Goal: Task Accomplishment & Management: Manage account settings

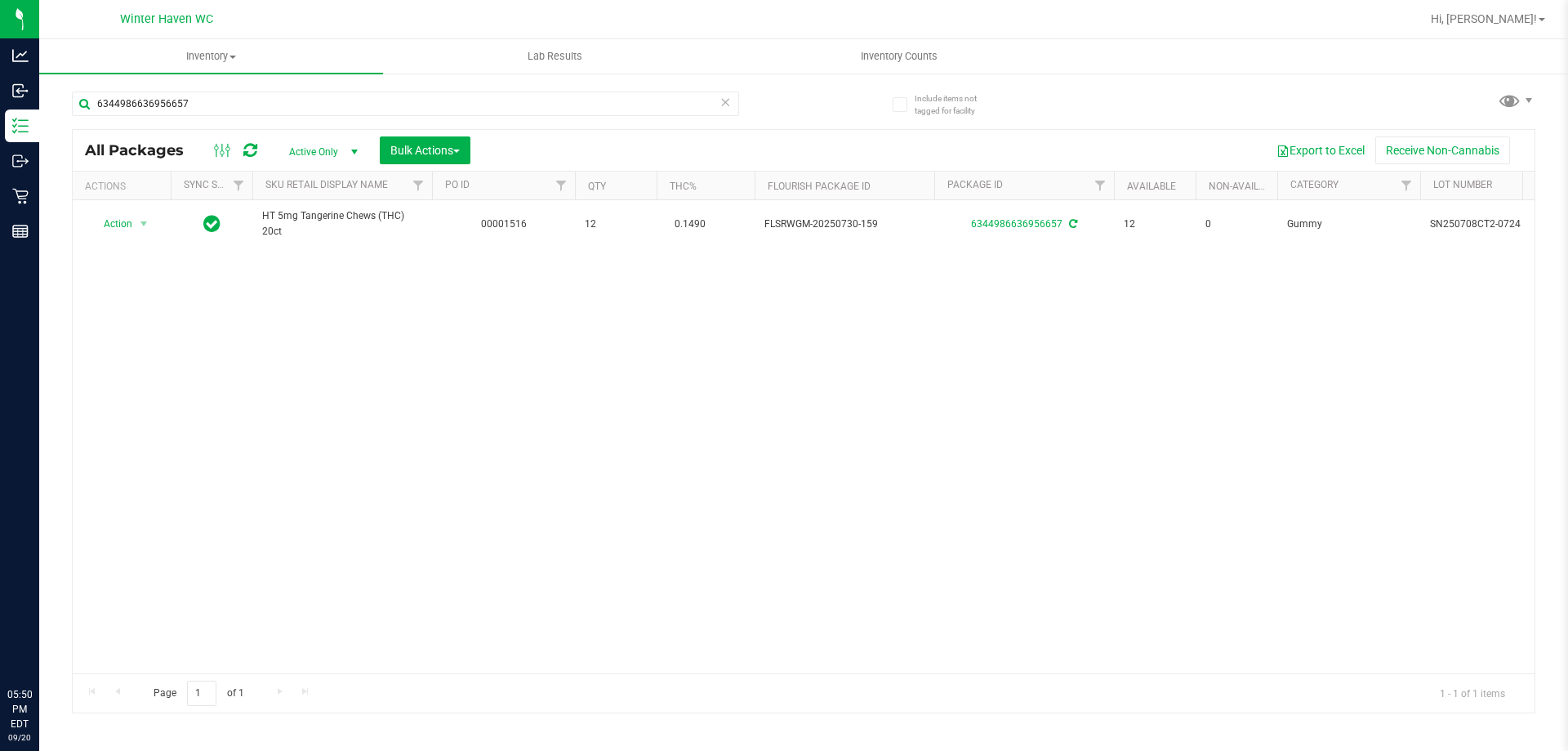
click at [322, 517] on div "Action Action Adjust qty Create package Edit attributes Global inventory Locate…" at bounding box center [803, 436] width 1462 height 473
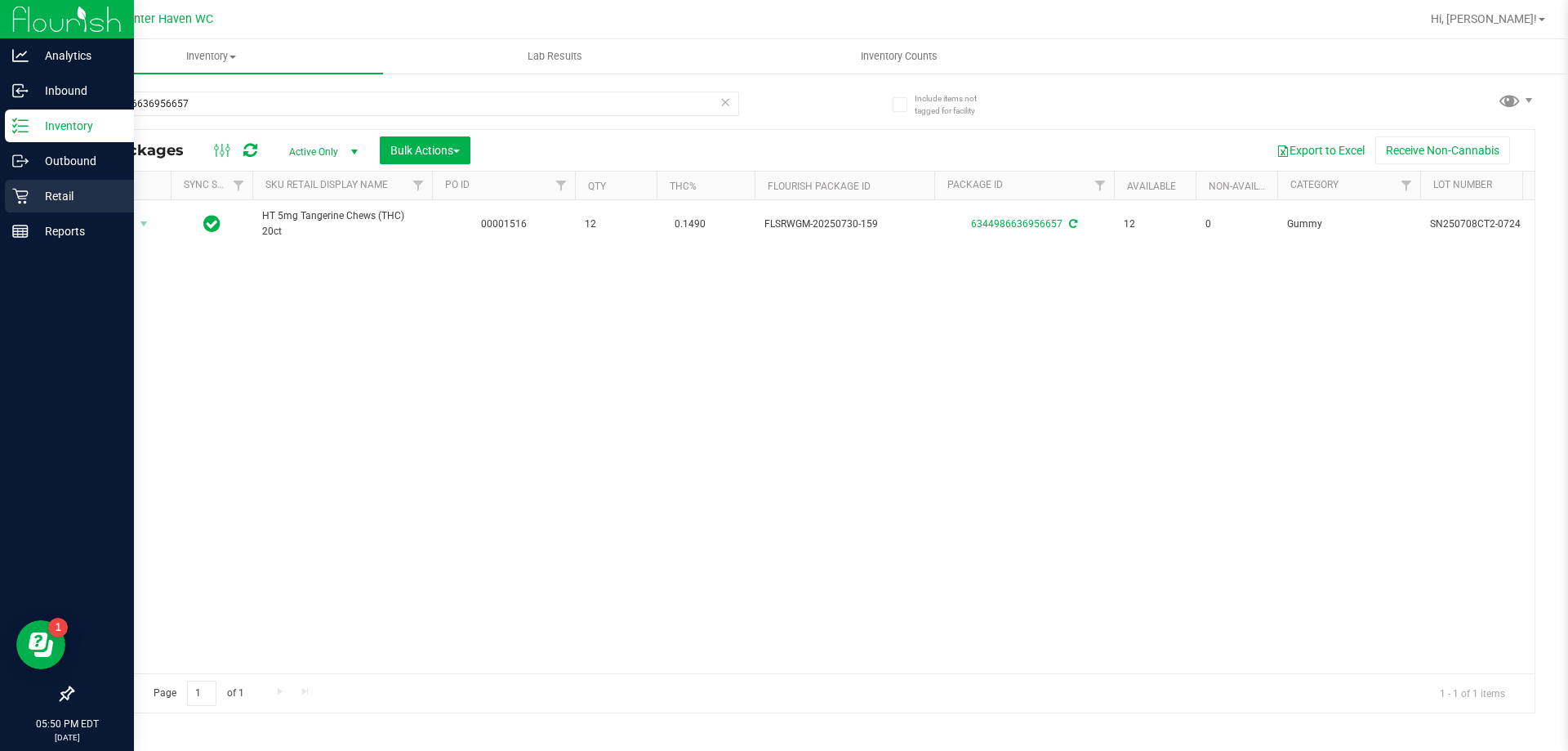
click at [26, 208] on div "Retail" at bounding box center [69, 197] width 129 height 33
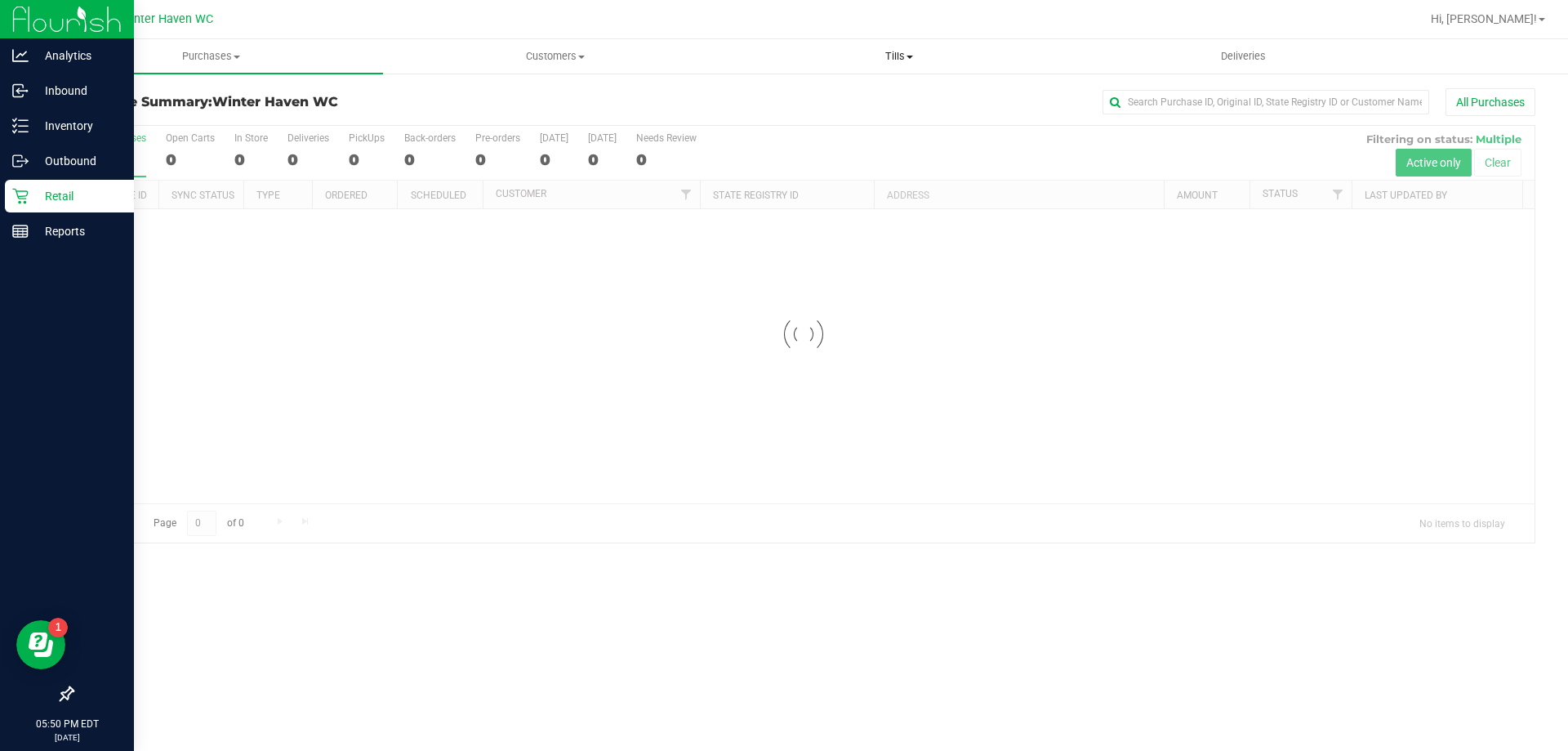
click at [869, 58] on span "Tills" at bounding box center [899, 57] width 342 height 15
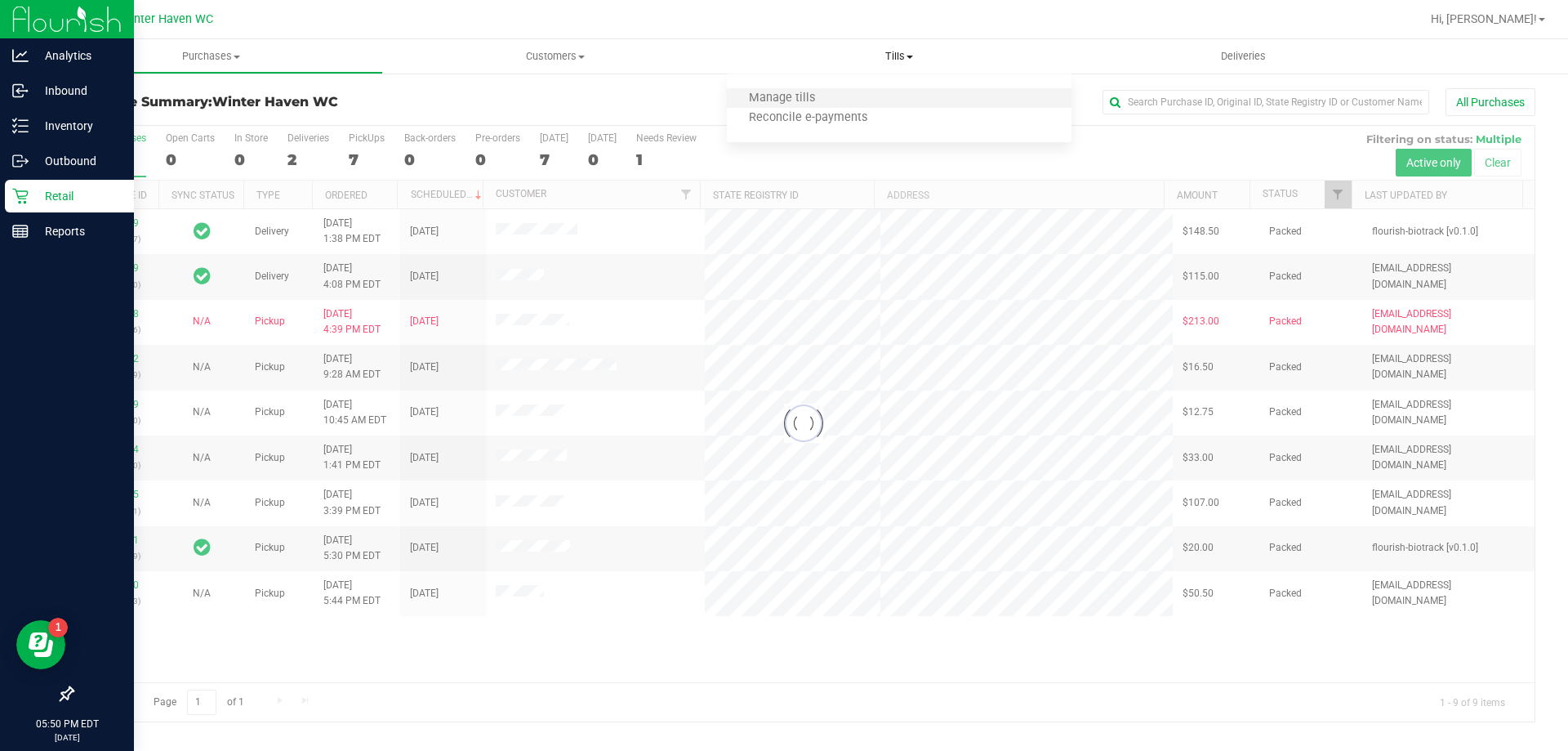
click at [837, 99] on li "Manage tills" at bounding box center [899, 98] width 344 height 19
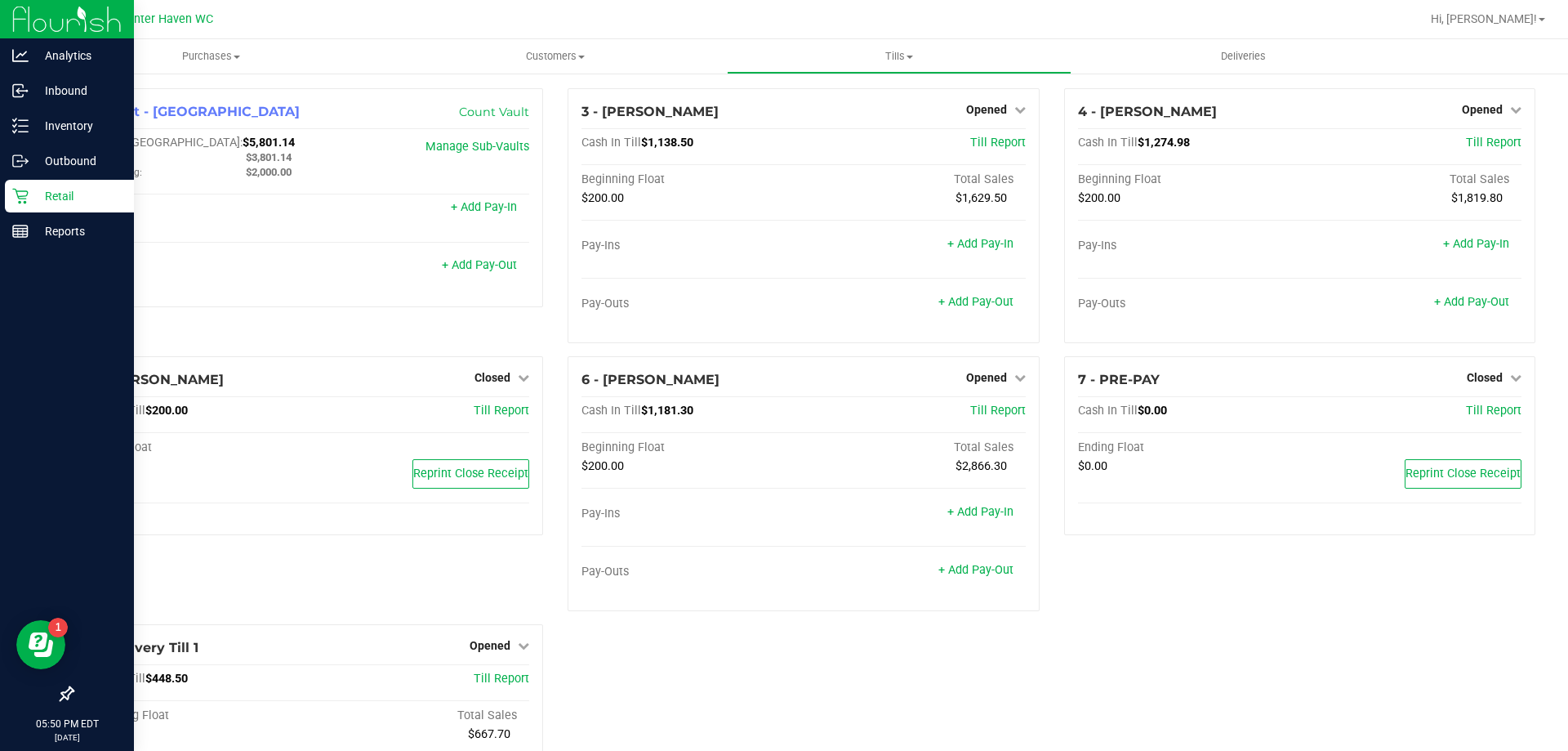
scroll to position [157, 0]
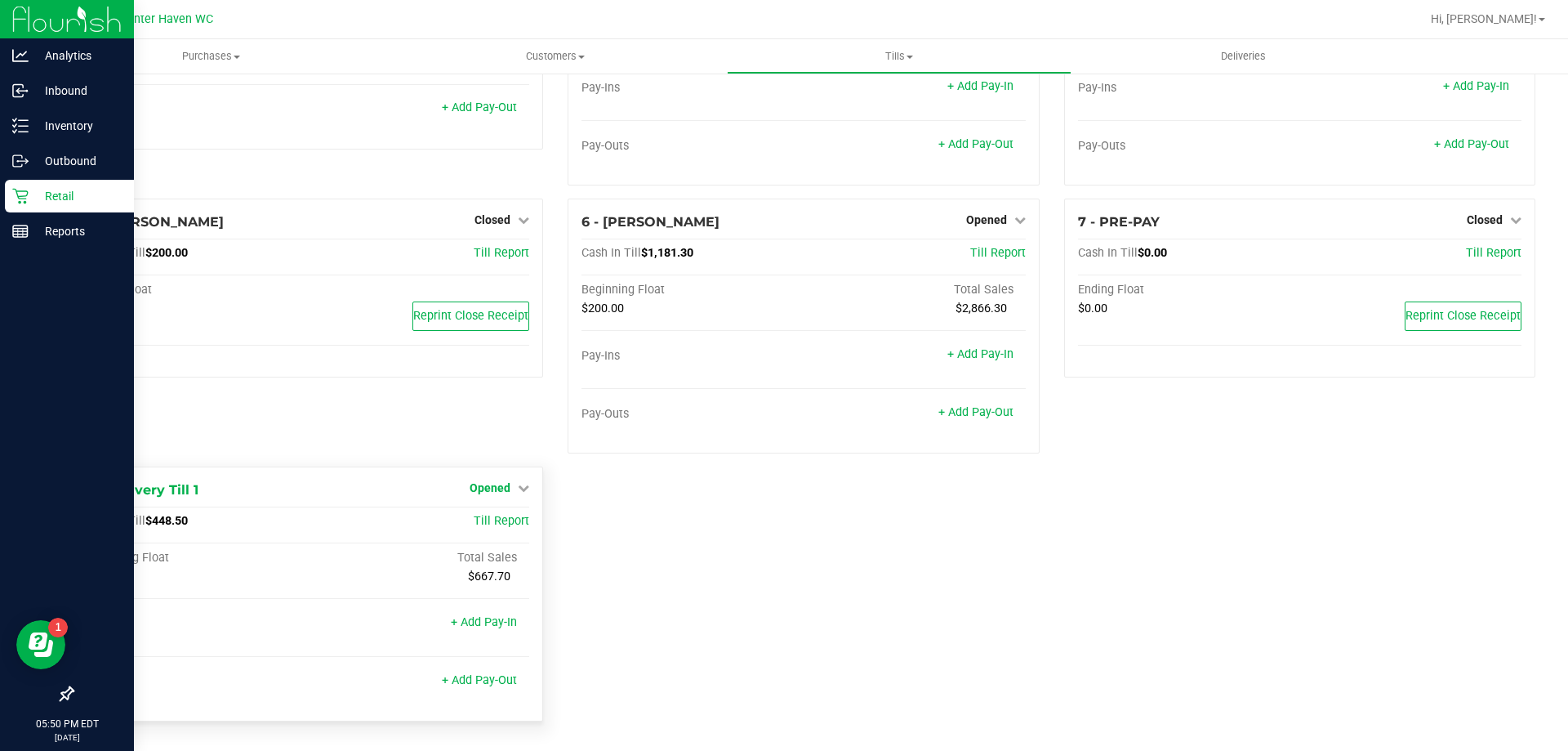
click at [507, 486] on link "Opened" at bounding box center [499, 488] width 59 height 13
click at [511, 518] on link "Close Till" at bounding box center [493, 522] width 44 height 13
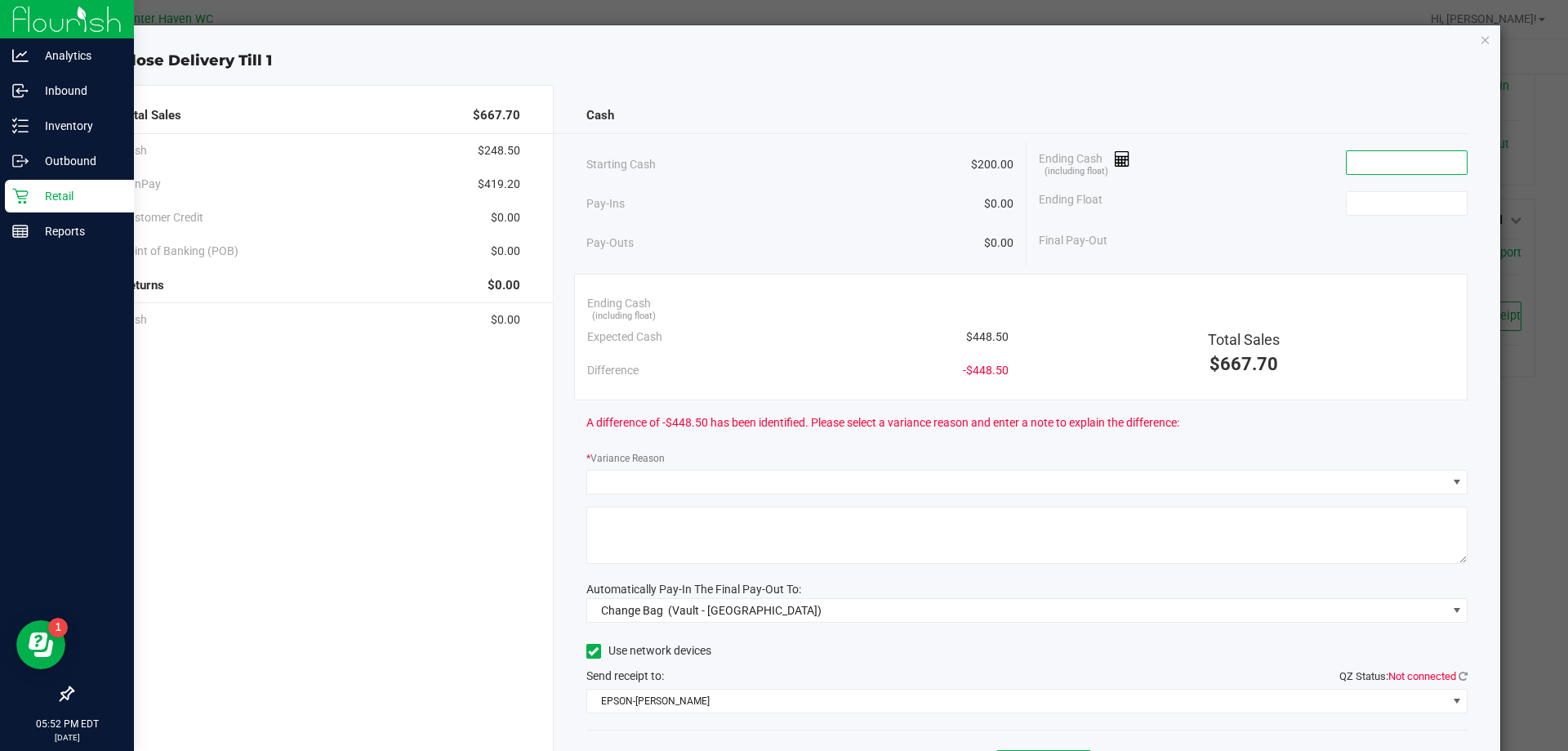
click at [1381, 161] on input at bounding box center [1406, 162] width 120 height 23
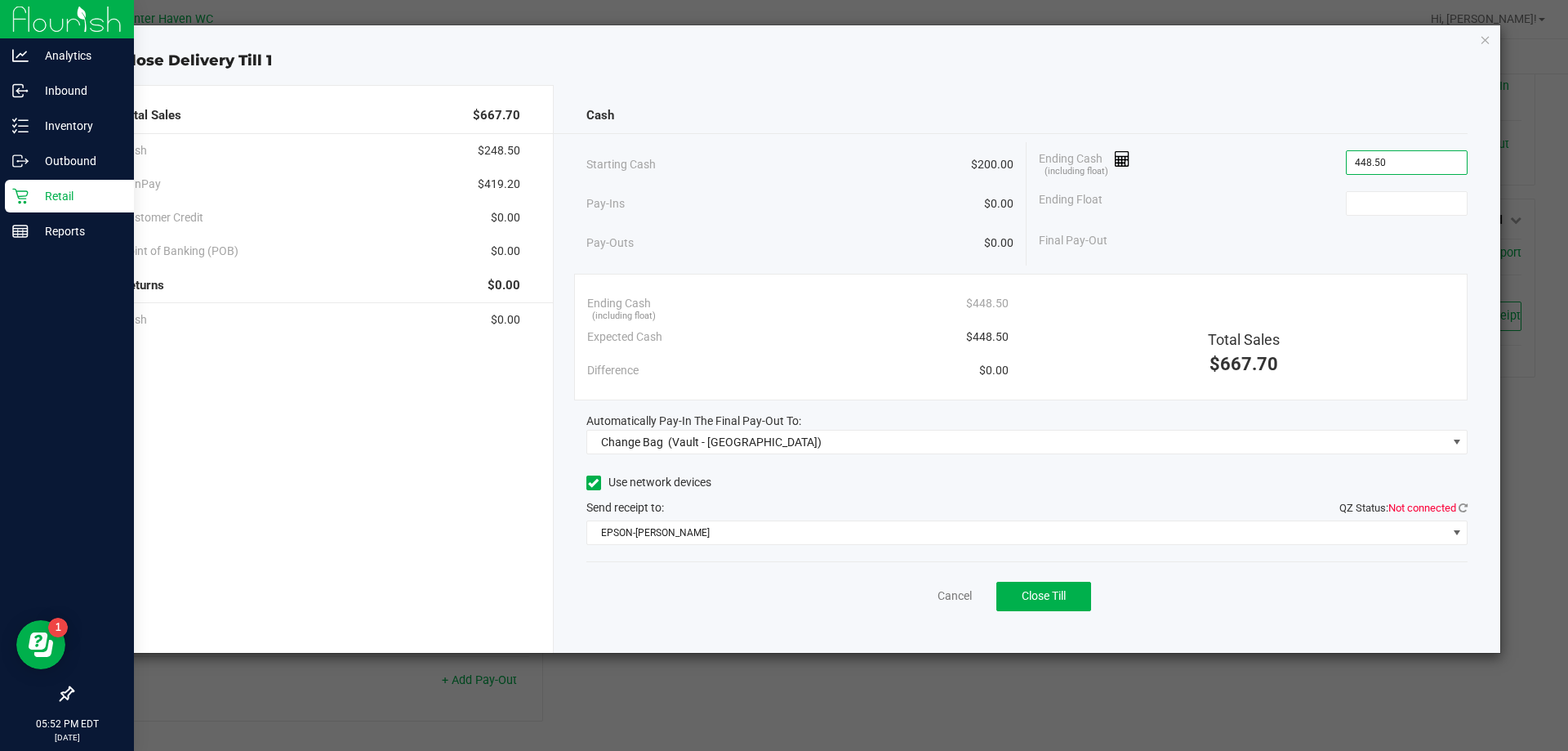
type input "$448.50"
type input "$200.00"
click at [1319, 180] on div "Ending Cash (including float) $448.50" at bounding box center [1253, 162] width 429 height 41
click at [1170, 255] on div "Final Pay-Out $248.50" at bounding box center [1253, 241] width 429 height 34
click at [1280, 238] on div "Final Pay-Out $248.50" at bounding box center [1253, 241] width 429 height 34
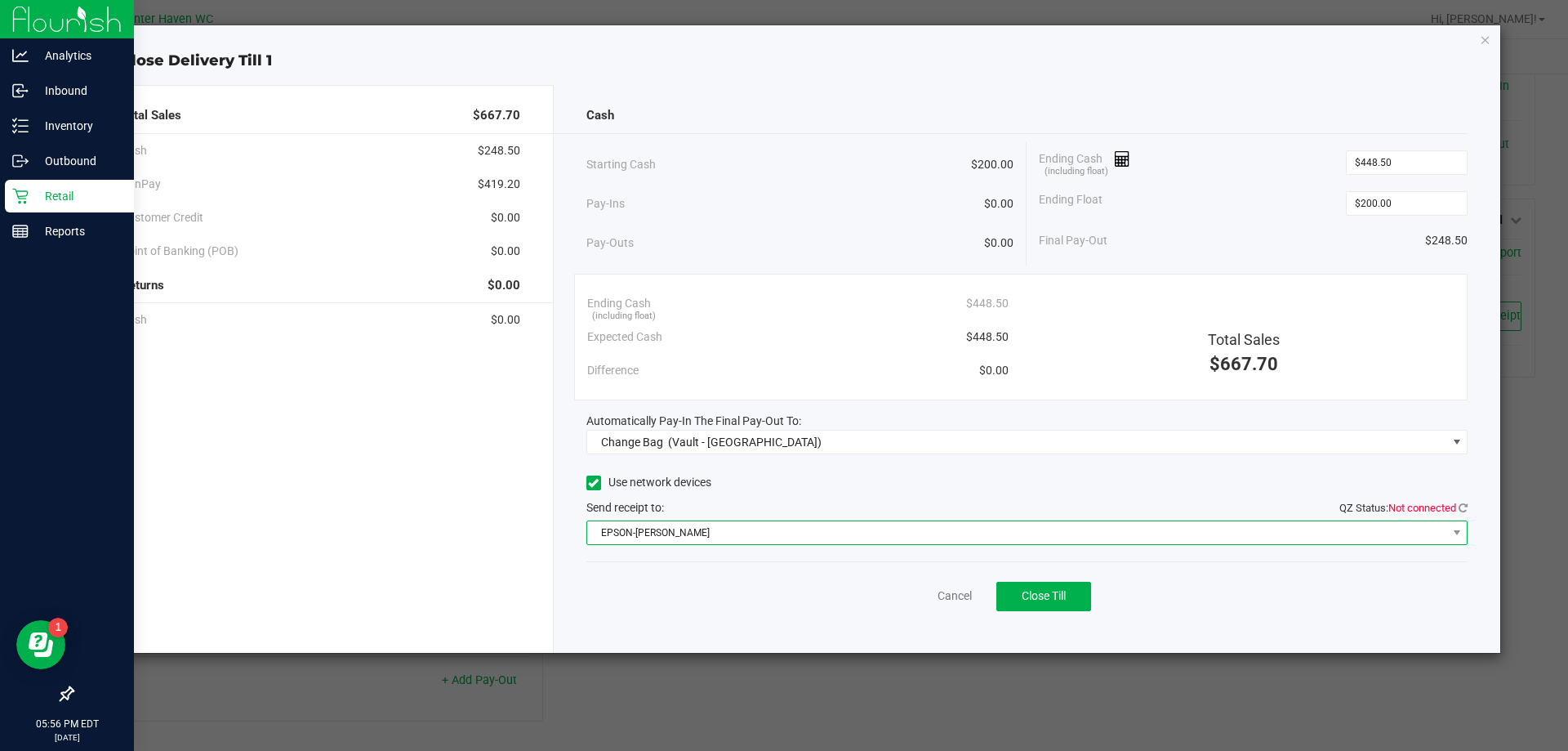
click at [916, 540] on span "EPSON-[PERSON_NAME]" at bounding box center [1017, 532] width 860 height 23
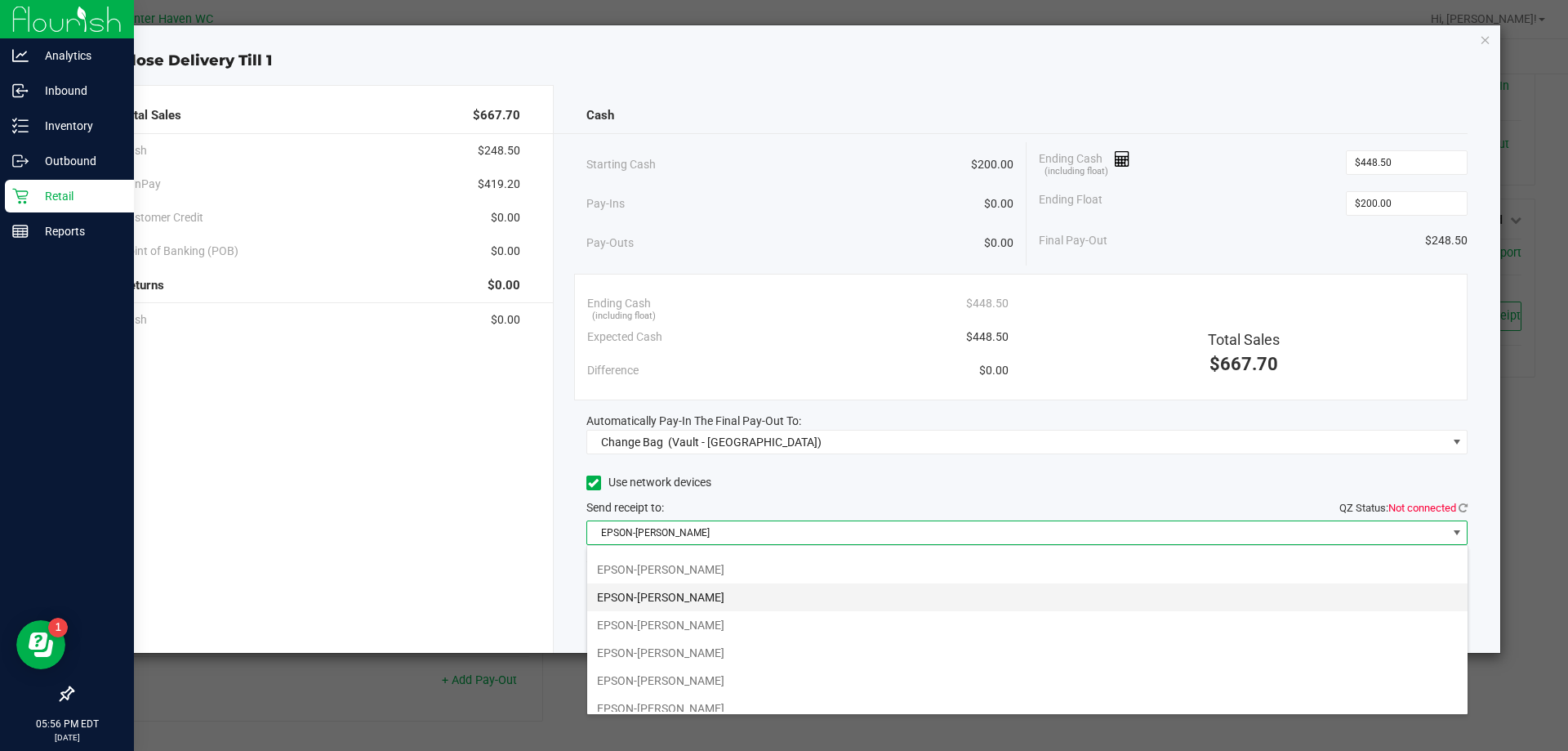
scroll to position [87, 0]
click at [701, 584] on li "EPSON-[PERSON_NAME]" at bounding box center [1027, 586] width 880 height 27
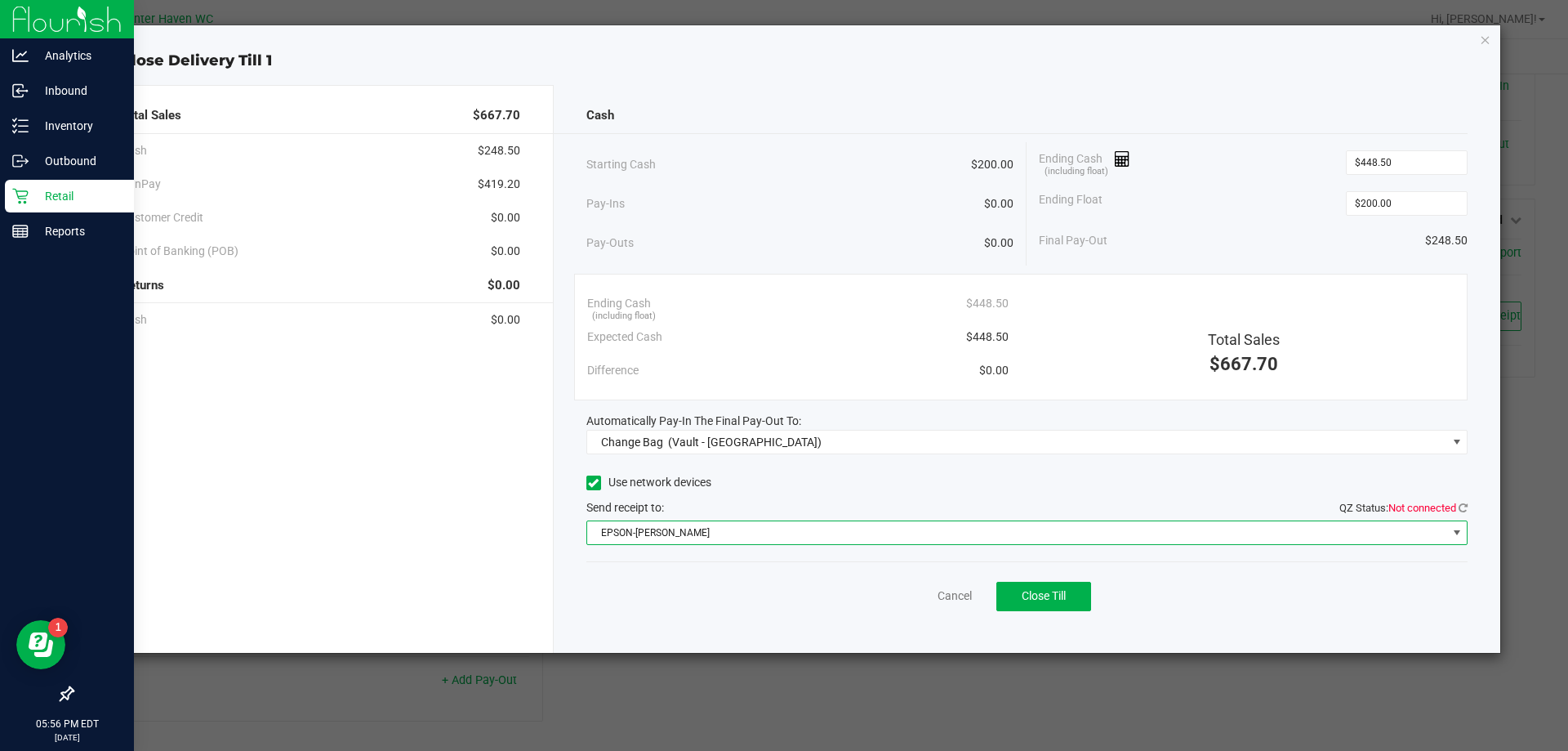
click at [707, 584] on div "Cancel Close Till" at bounding box center [1027, 593] width 882 height 63
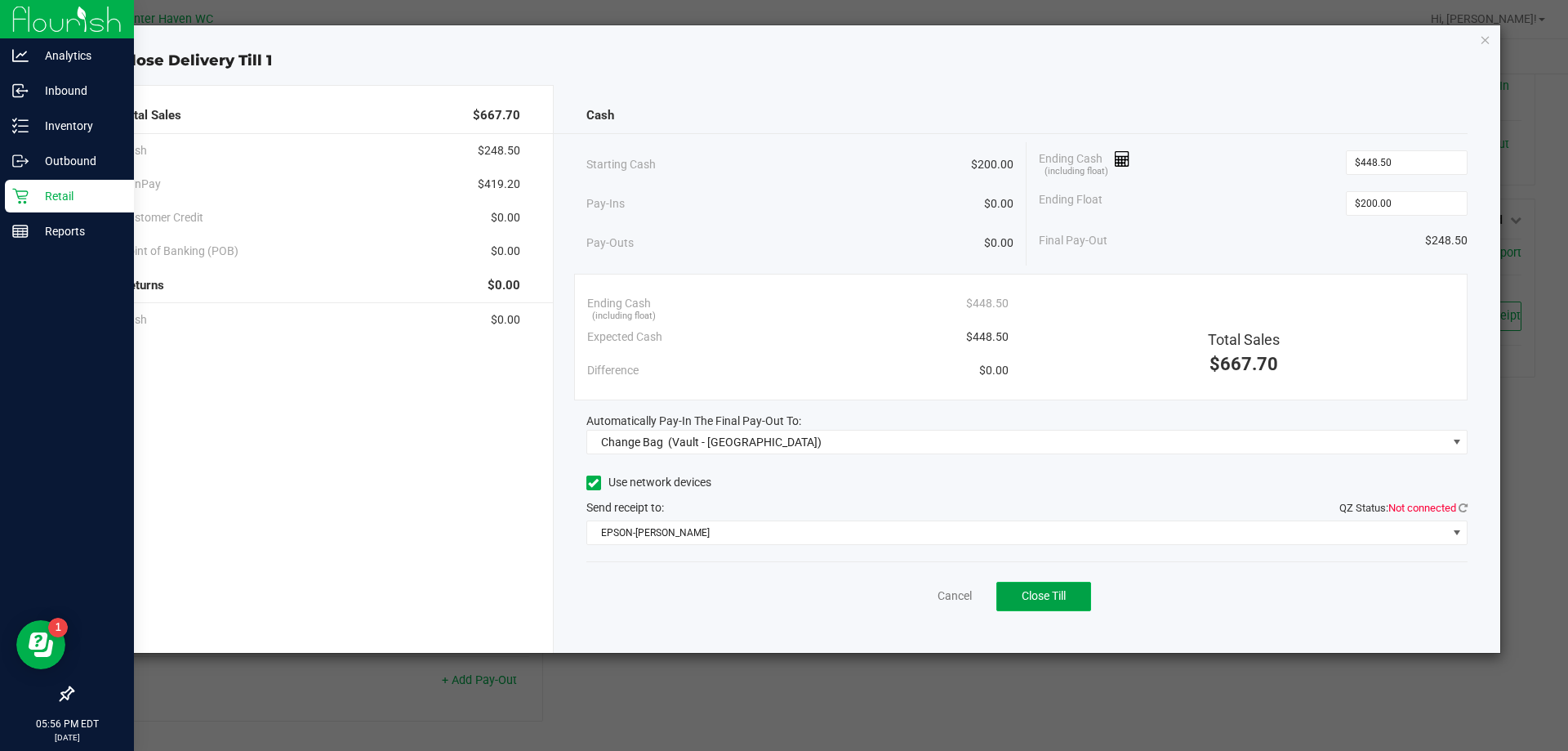
click at [1069, 595] on button "Close Till" at bounding box center [1044, 596] width 95 height 29
click at [928, 590] on link "Dismiss" at bounding box center [918, 595] width 39 height 17
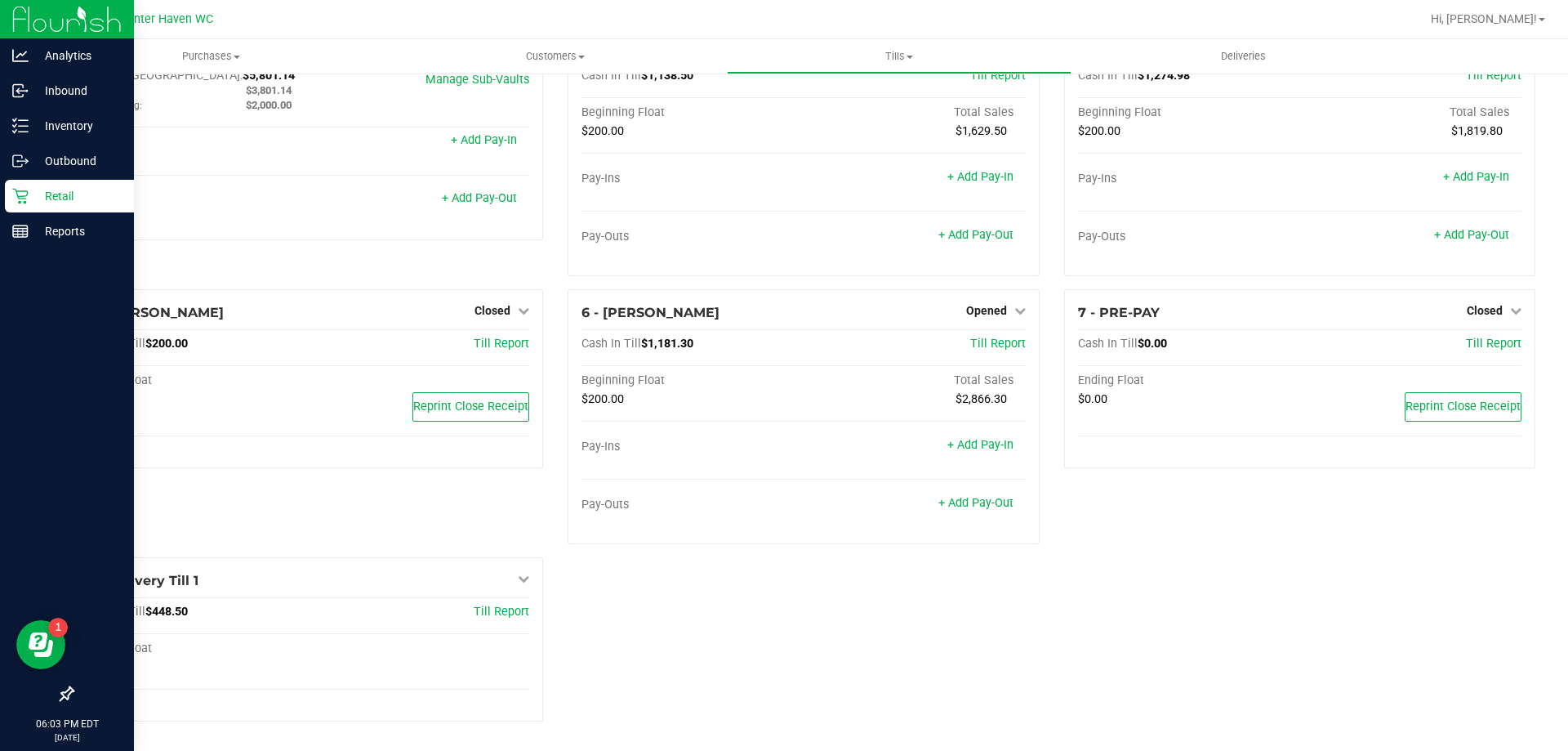
click at [822, 654] on div "1 - Vault - Winter Haven Count Vault Cash In Vault: $5,801.14 Main: $3,801.14 C…" at bounding box center [803, 378] width 1488 height 713
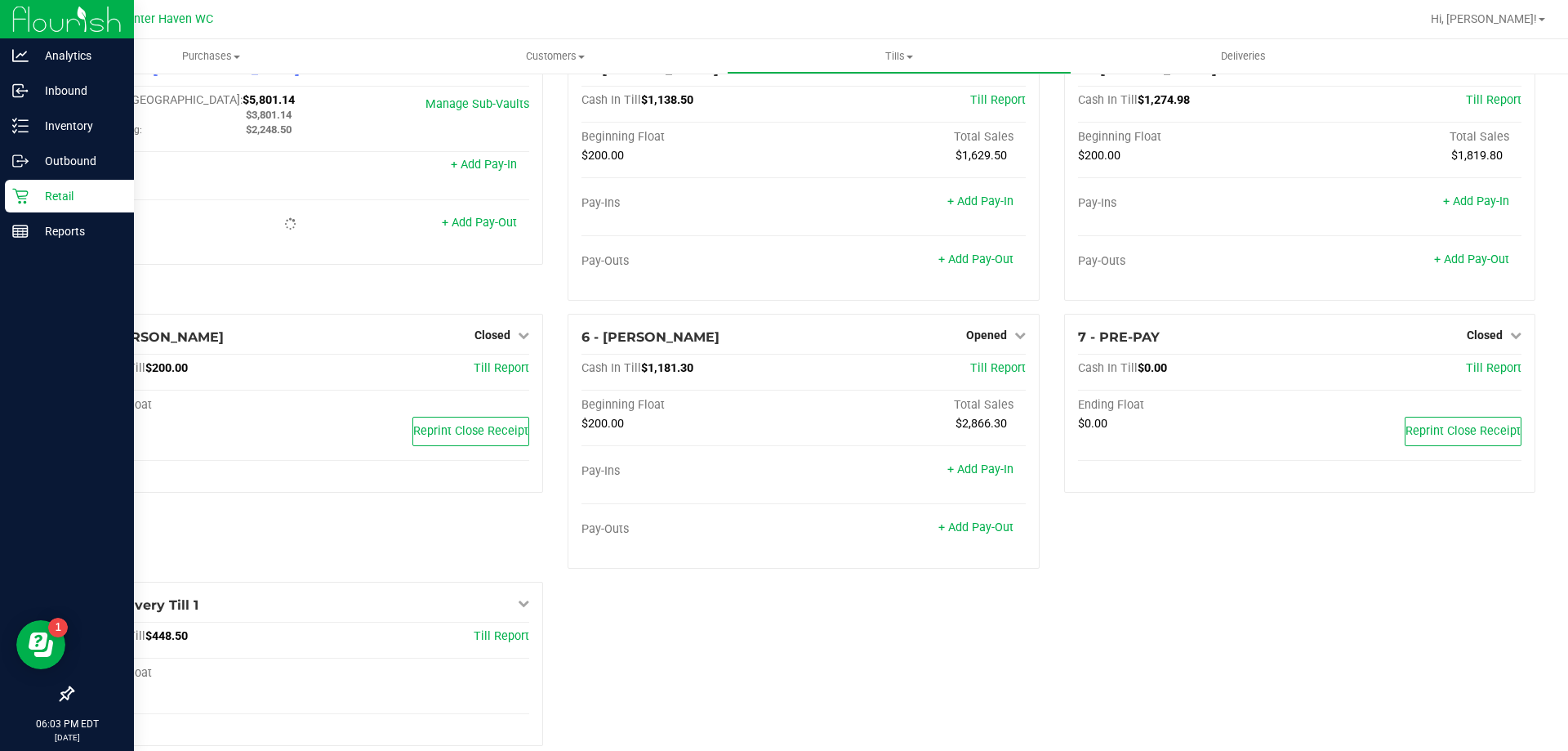
scroll to position [0, 0]
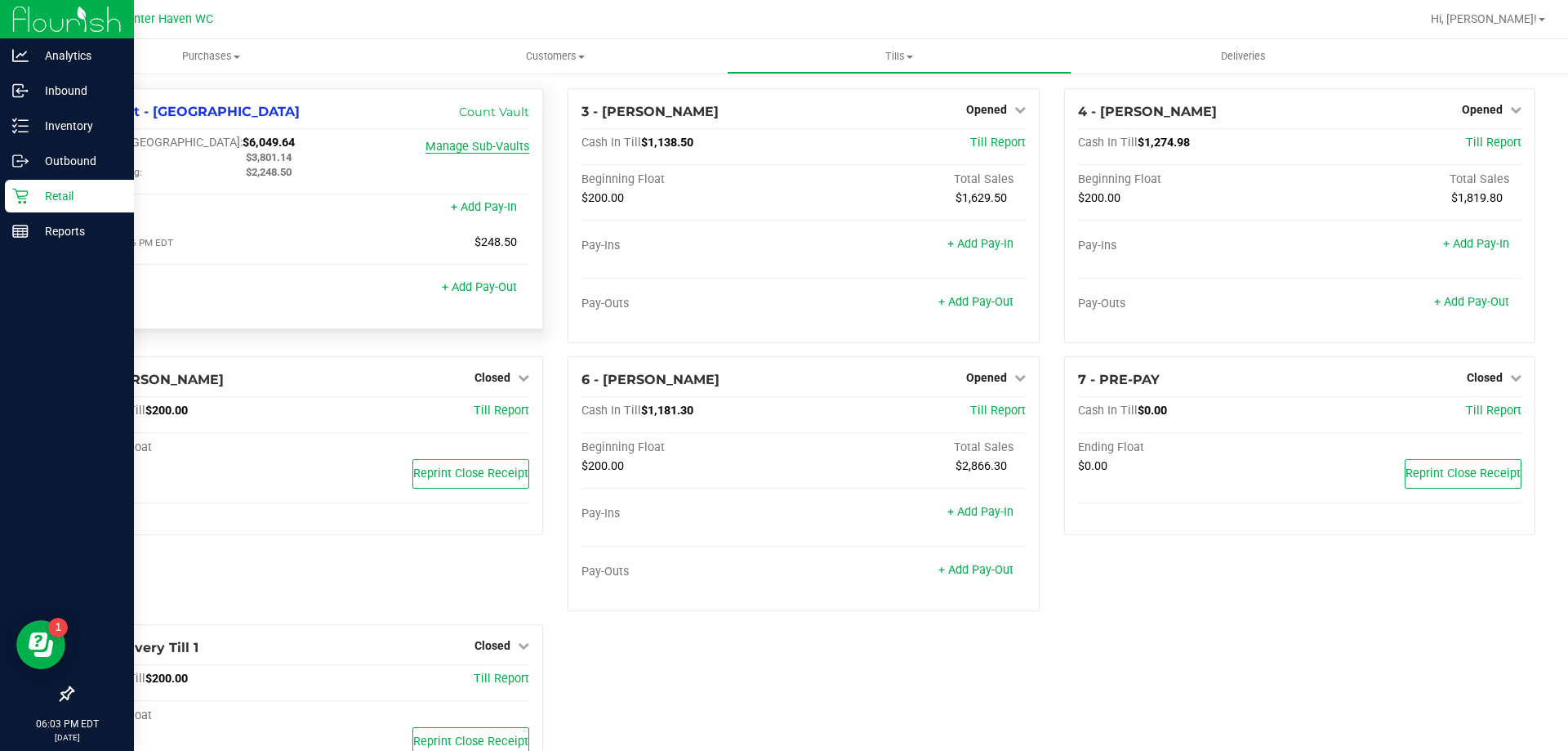
click at [489, 149] on link "Manage Sub-Vaults" at bounding box center [476, 146] width 103 height 14
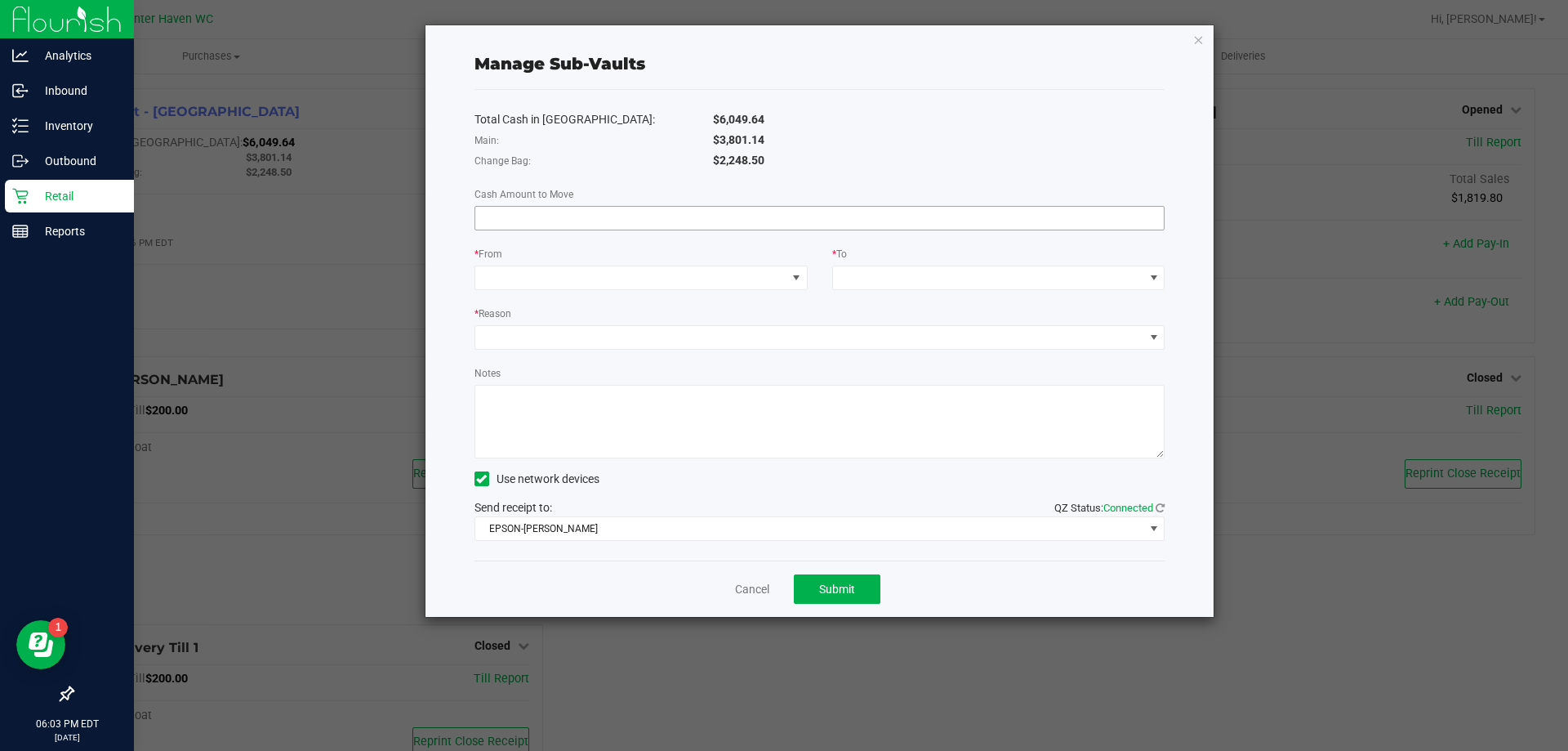
click at [554, 226] on input at bounding box center [820, 218] width 689 height 23
type input "$248.50"
click at [580, 261] on div "* From" at bounding box center [641, 255] width 333 height 20
click at [592, 286] on span at bounding box center [631, 277] width 311 height 23
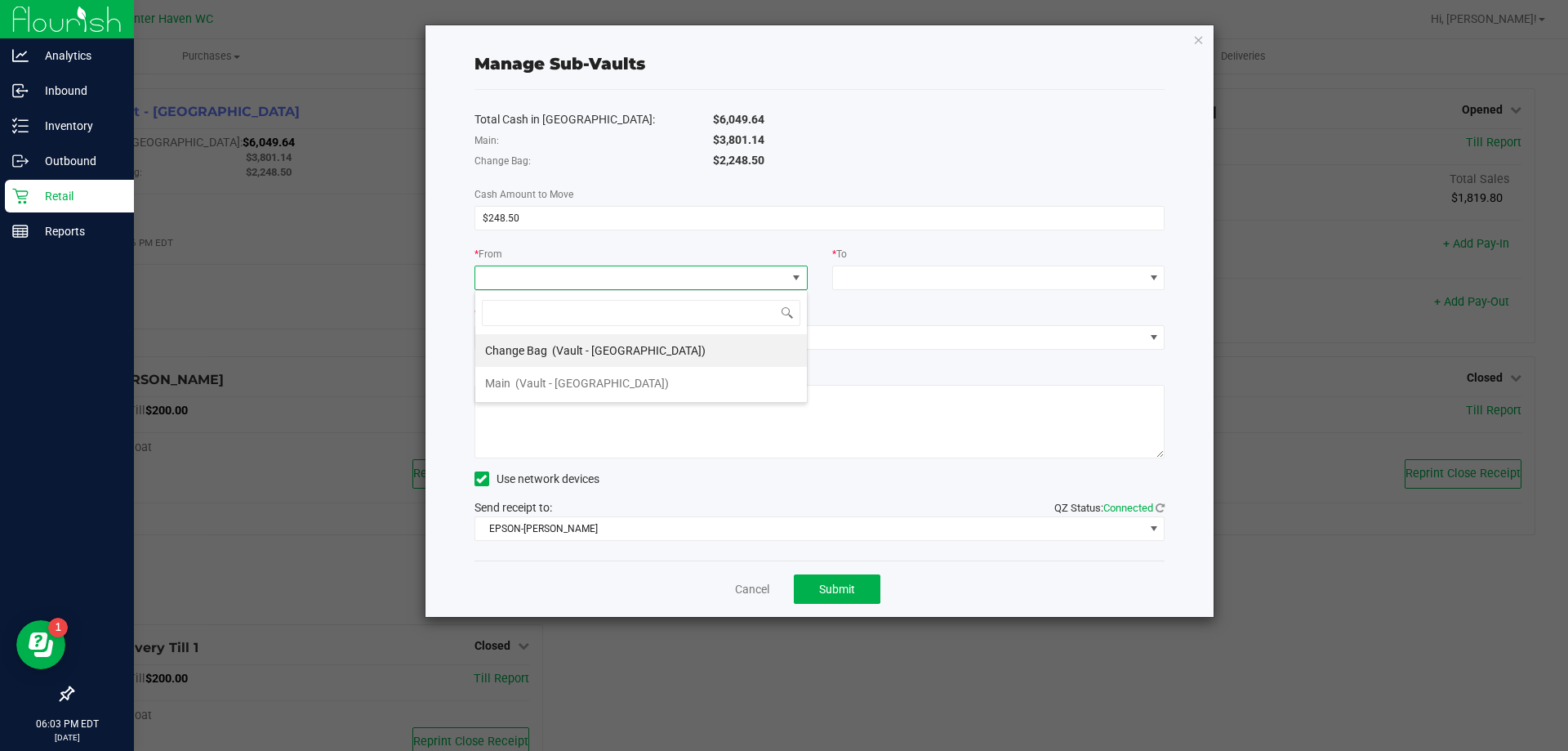
scroll to position [25, 333]
click at [595, 344] on span "(Vault - [GEOGRAPHIC_DATA])" at bounding box center [629, 350] width 154 height 13
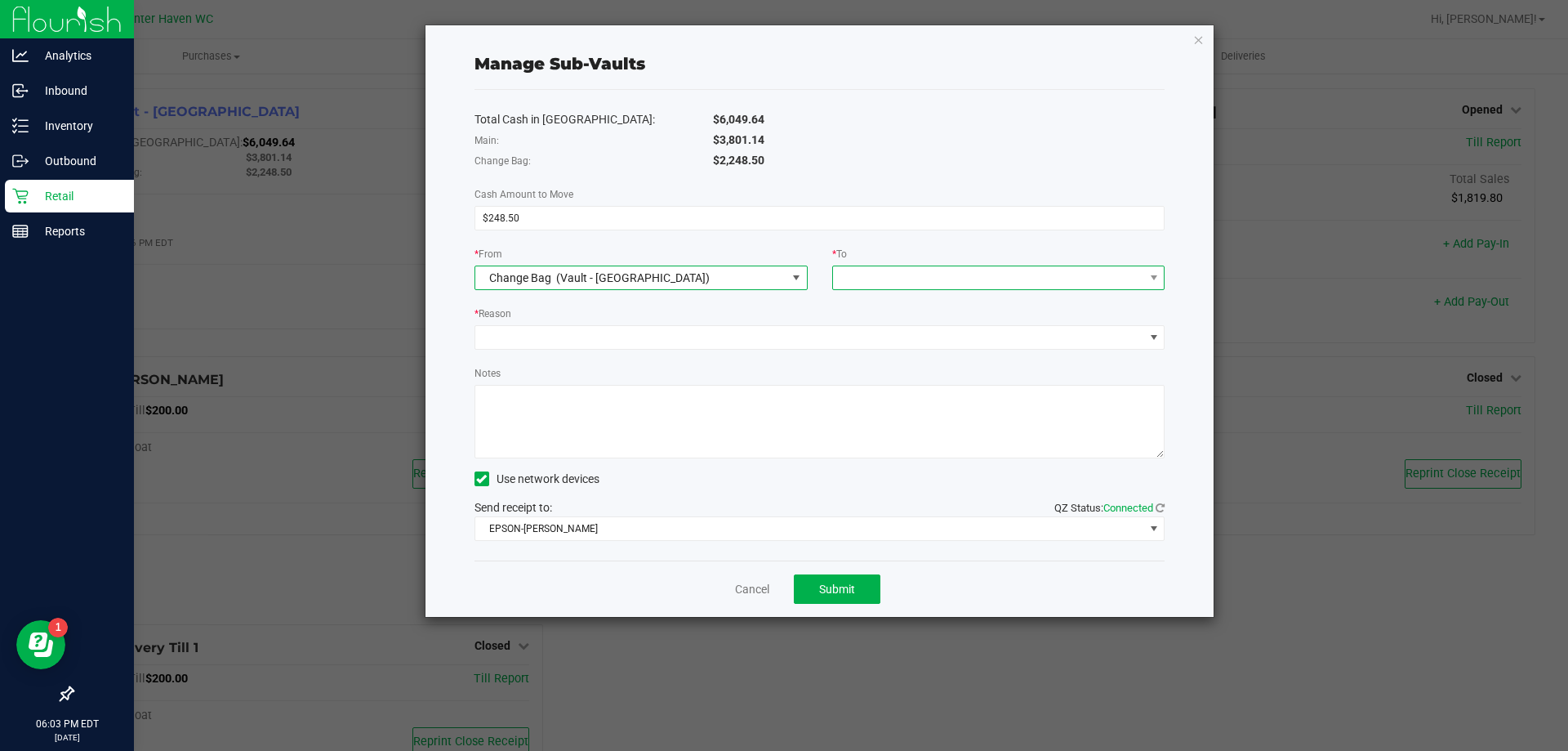
click at [858, 275] on span at bounding box center [988, 277] width 311 height 23
click at [861, 338] on div "Main (Vault - [GEOGRAPHIC_DATA])" at bounding box center [934, 350] width 184 height 29
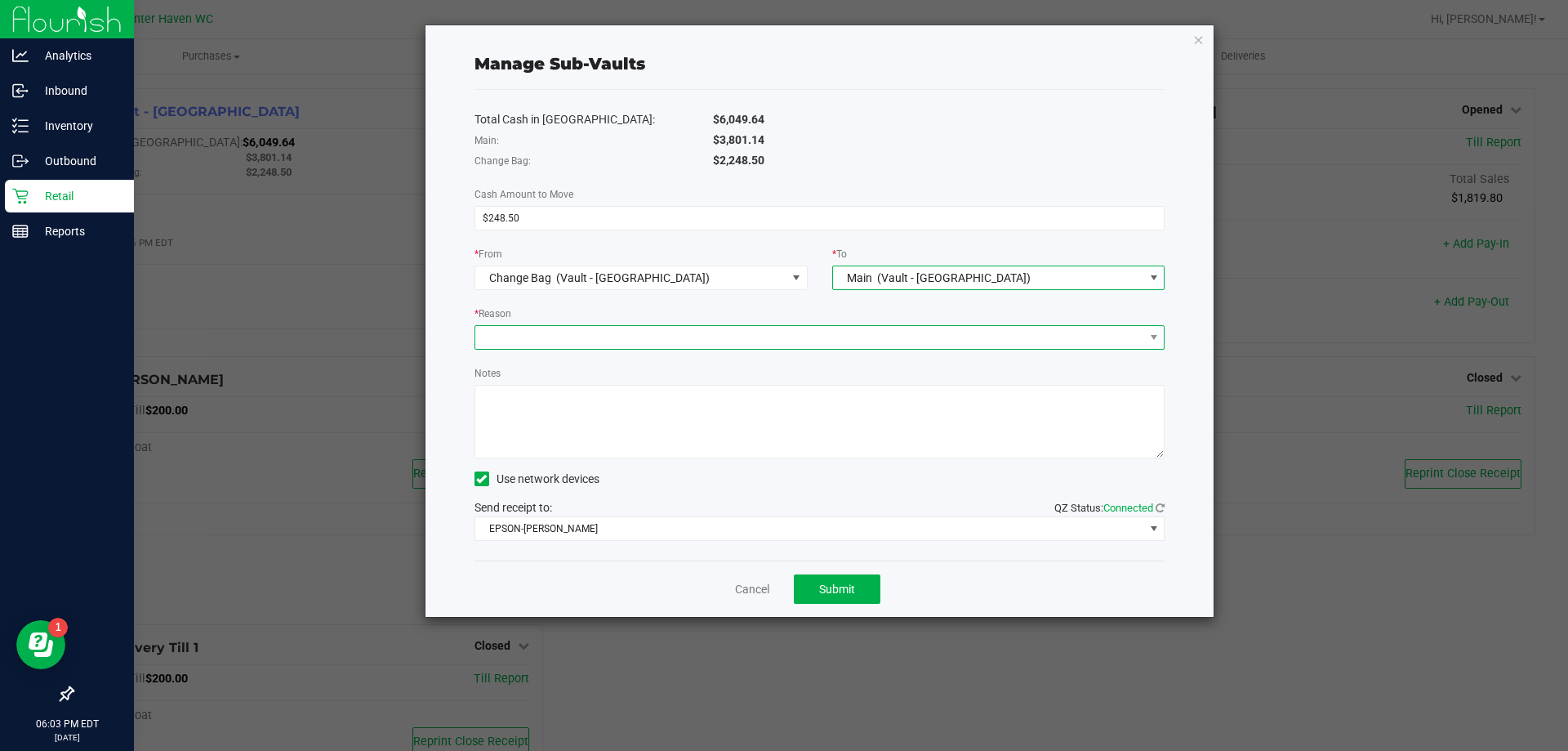
click at [711, 333] on span at bounding box center [810, 337] width 669 height 23
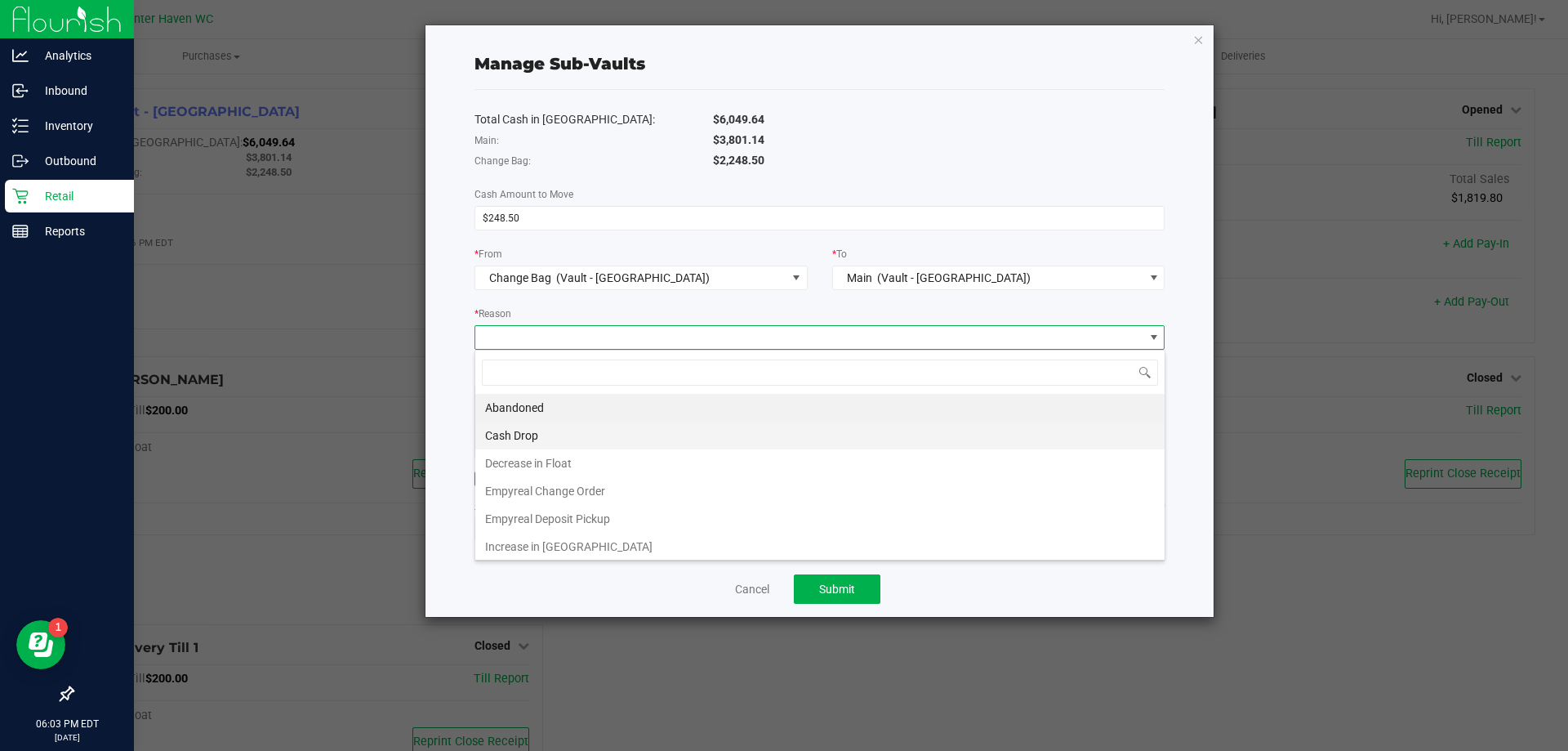
scroll to position [4, 0]
click at [566, 440] on li "Cash Drop" at bounding box center [820, 432] width 689 height 27
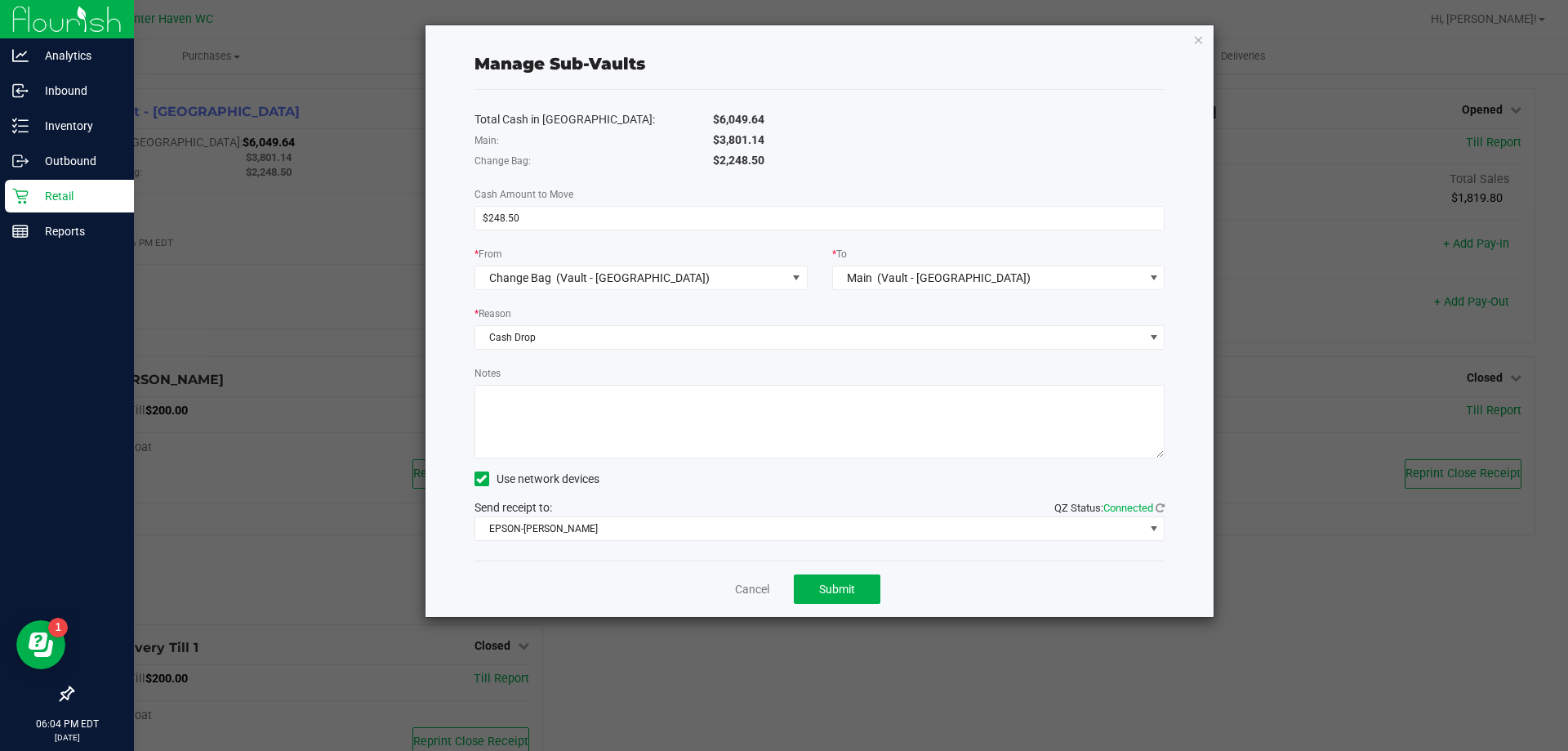
click at [560, 416] on textarea "Notes" at bounding box center [820, 422] width 691 height 73
type textarea "e"
click at [505, 403] on textarea "Notes" at bounding box center [820, 422] width 691 height 73
type textarea "clerical error"
click at [847, 586] on span "Submit" at bounding box center [837, 589] width 36 height 13
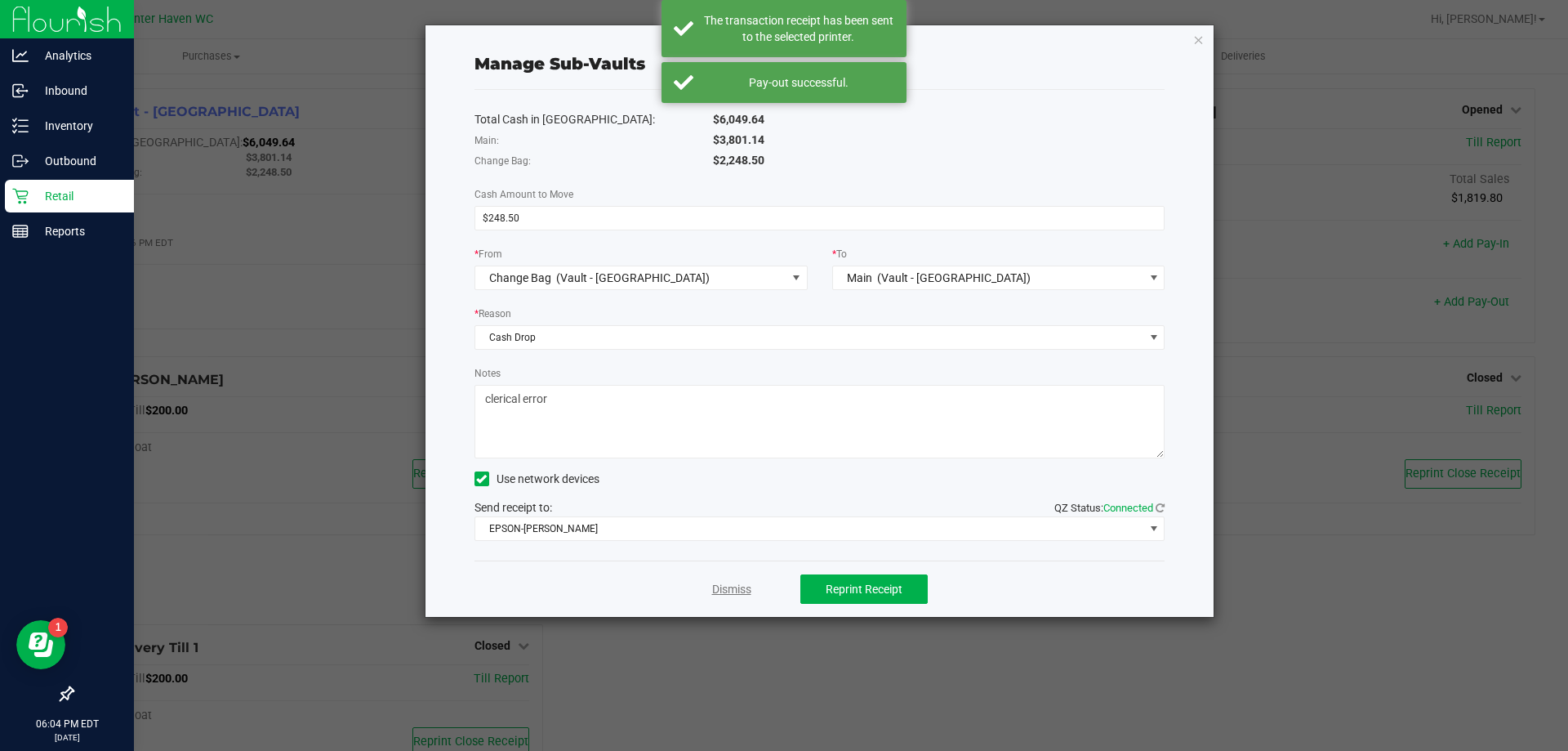
click at [729, 585] on link "Dismiss" at bounding box center [731, 589] width 39 height 17
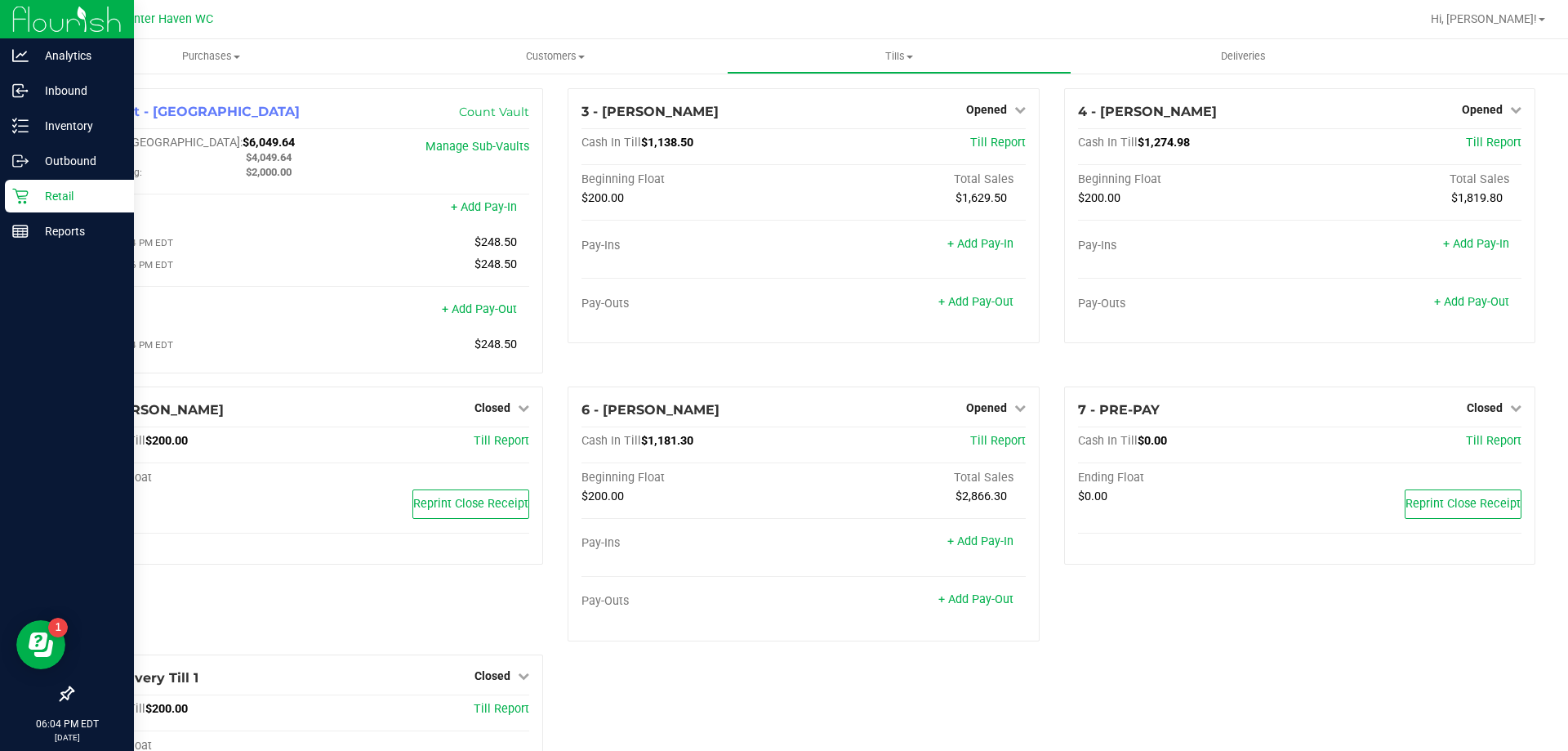
click at [731, 673] on div "1 - Vault - Winter Haven Count Vault Cash In Vault: $6,049.64 Main: $4,049.64 C…" at bounding box center [803, 467] width 1488 height 757
